Goal: Task Accomplishment & Management: Manage account settings

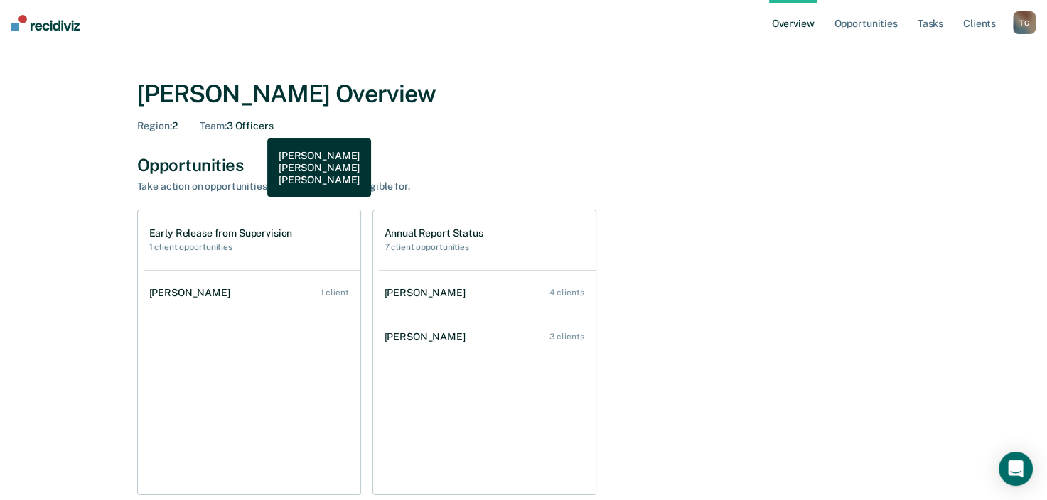
click at [257, 128] on div "Team : 3 Officers" at bounding box center [236, 126] width 73 height 12
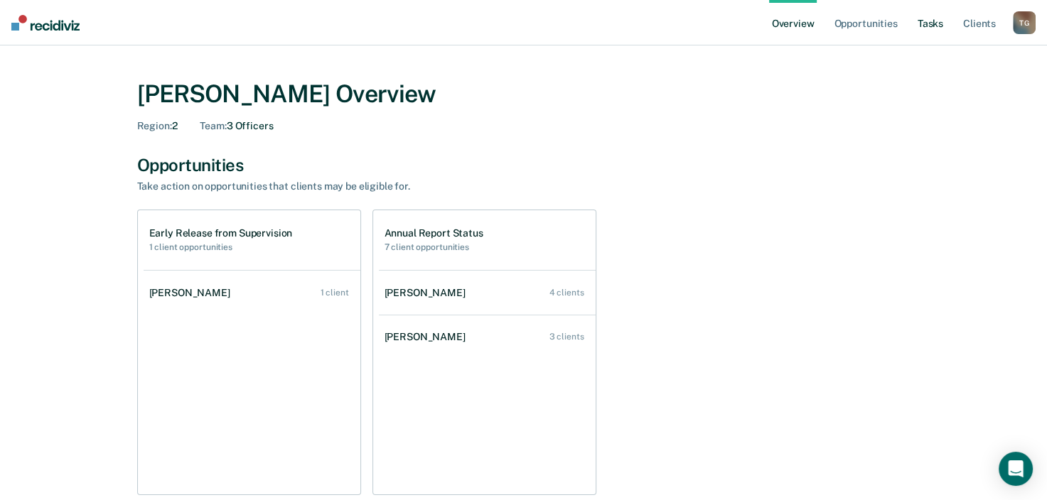
click at [941, 26] on link "Tasks" at bounding box center [929, 22] width 31 height 45
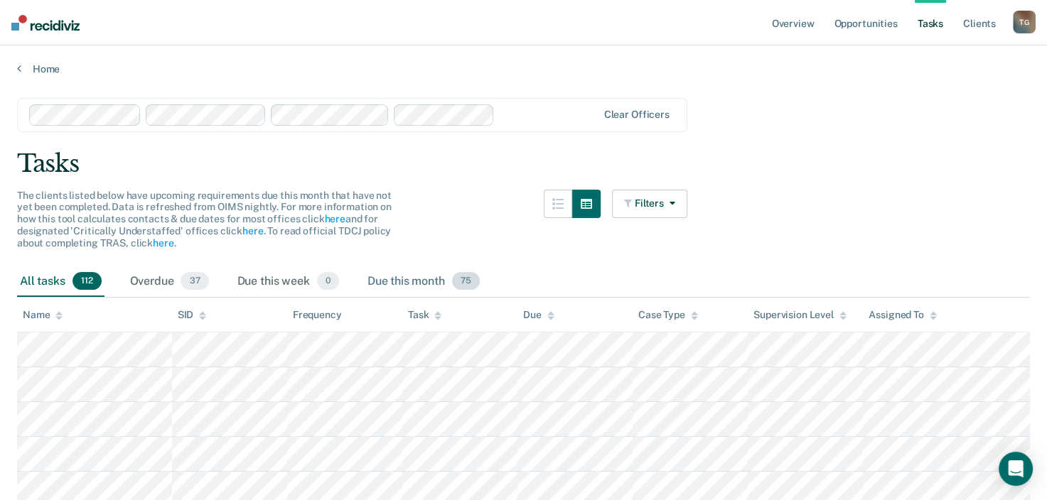
click at [421, 287] on div "Due this month 75" at bounding box center [424, 281] width 118 height 31
click at [171, 284] on div "Overdue 37" at bounding box center [169, 281] width 85 height 31
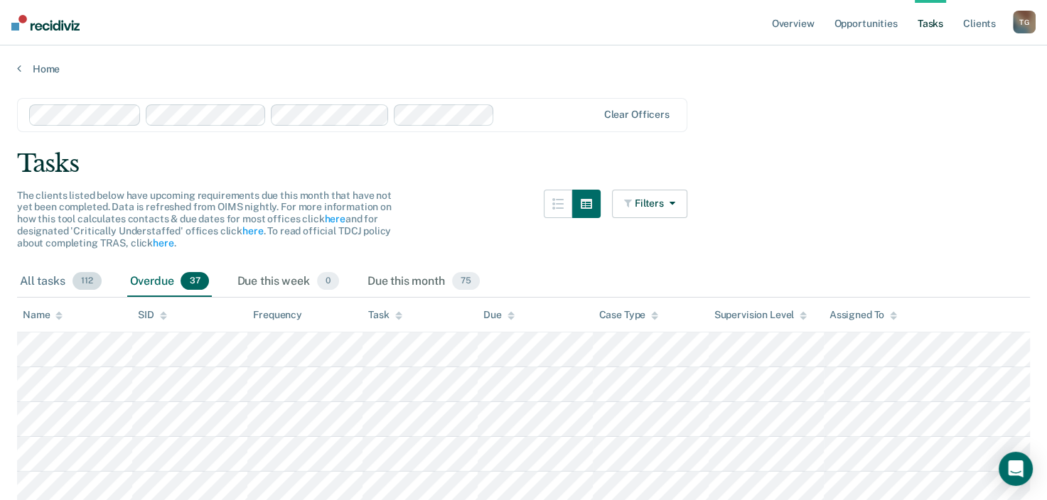
drag, startPoint x: 171, startPoint y: 284, endPoint x: 92, endPoint y: 280, distance: 79.0
click at [92, 280] on span "112" at bounding box center [86, 281] width 29 height 18
